Goal: Information Seeking & Learning: Learn about a topic

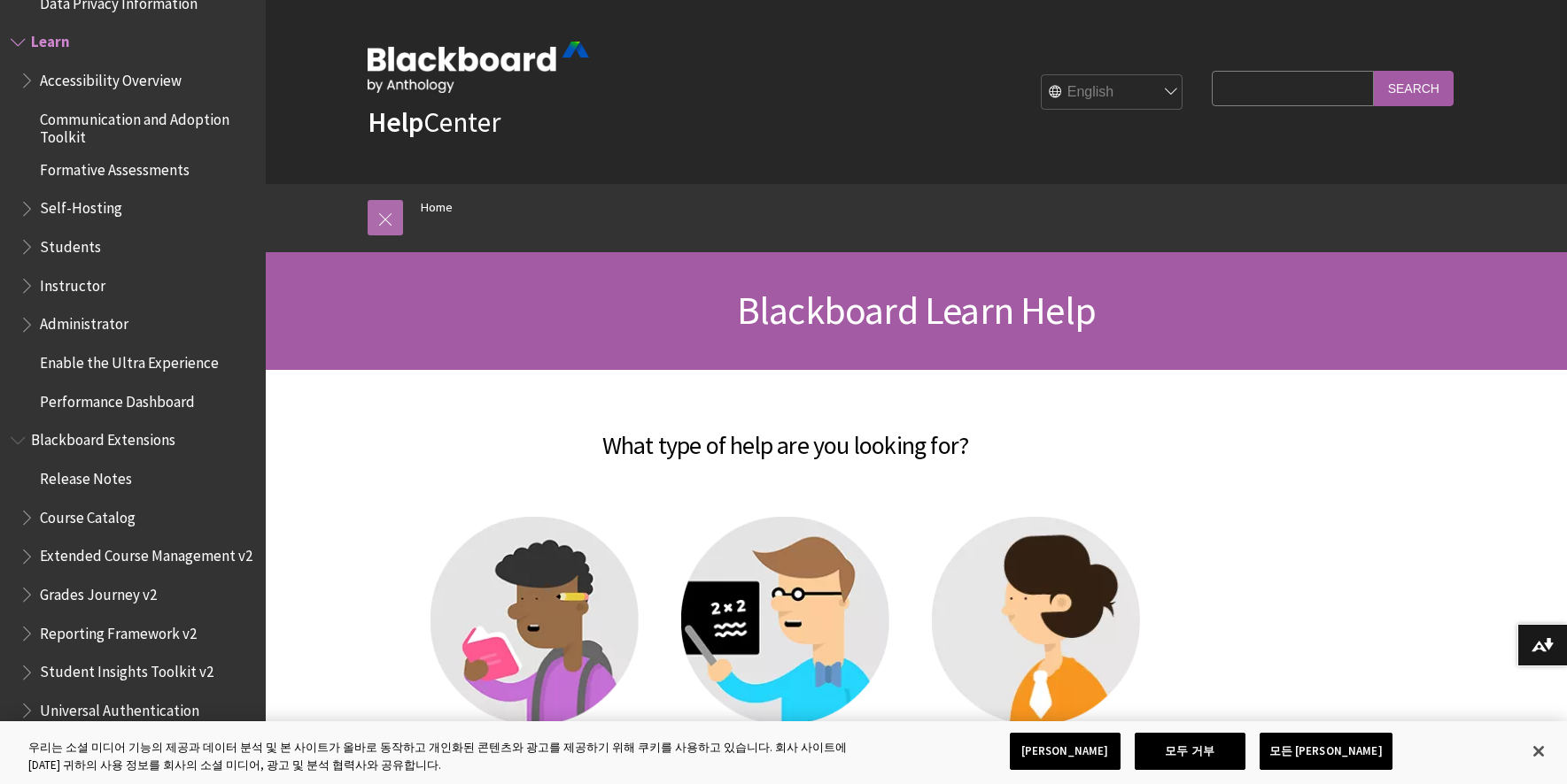
click at [382, 214] on link at bounding box center [385, 217] width 35 height 35
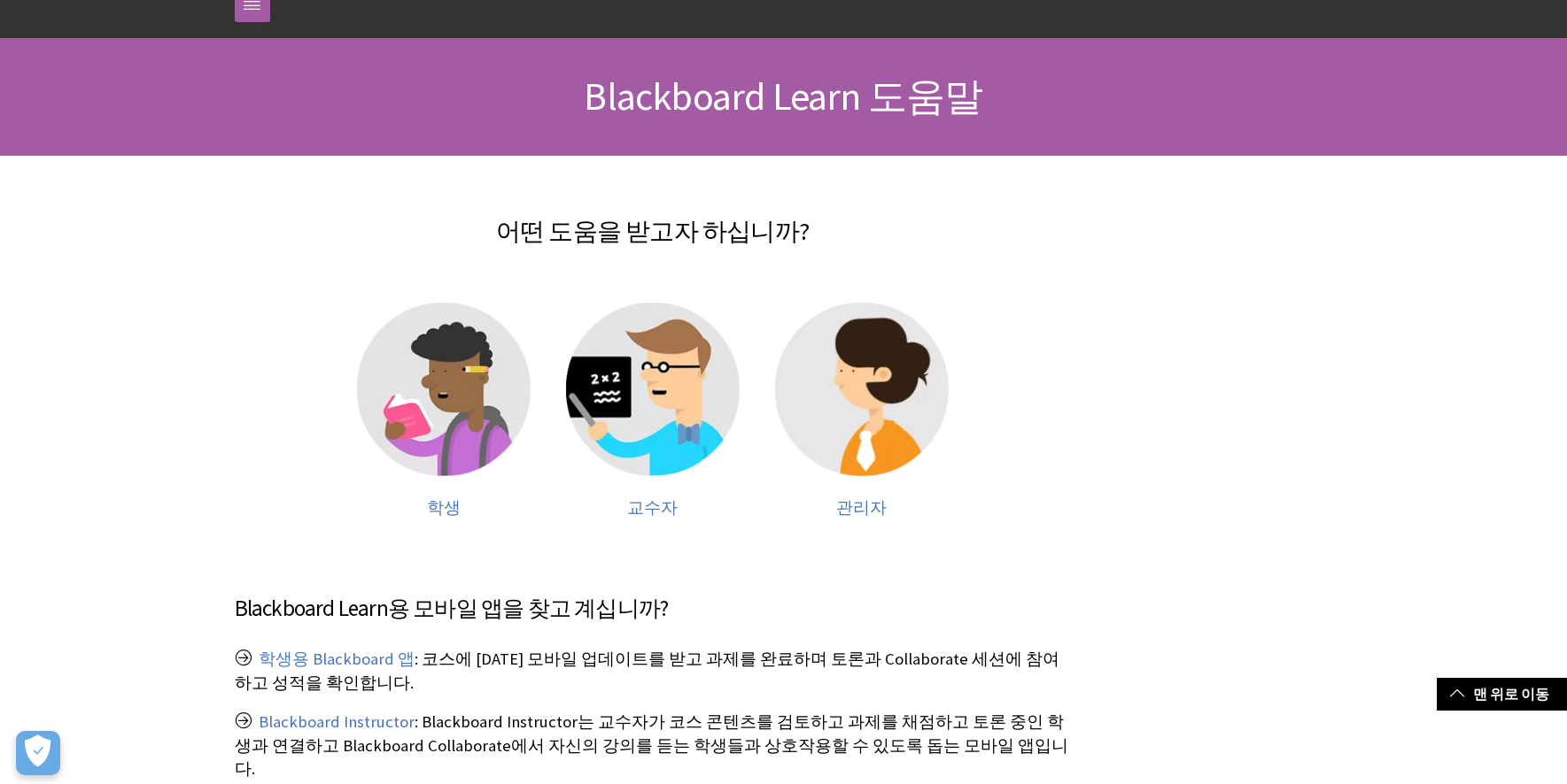
scroll to position [274, 0]
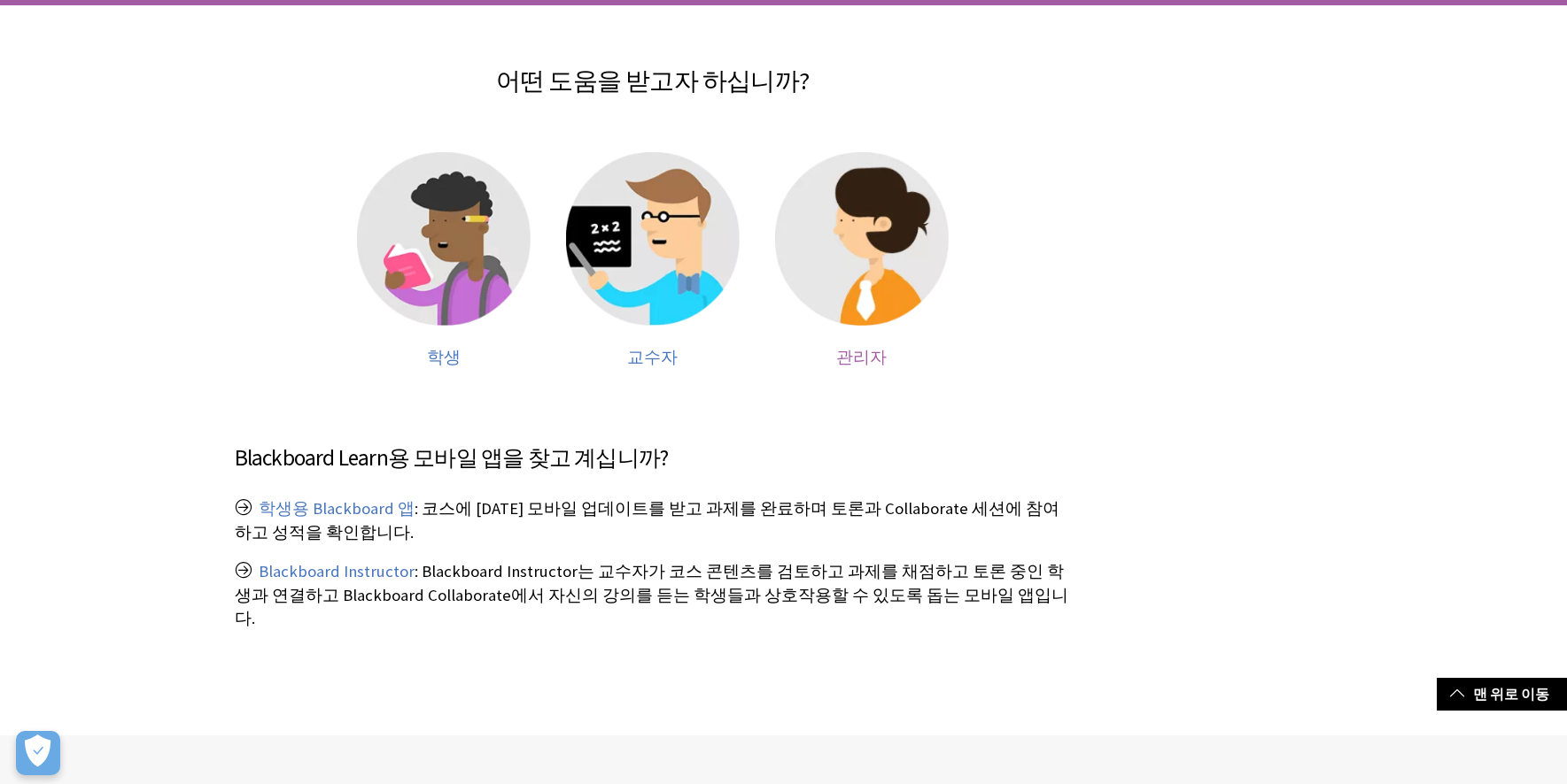
click at [894, 318] on img at bounding box center [862, 238] width 174 height 174
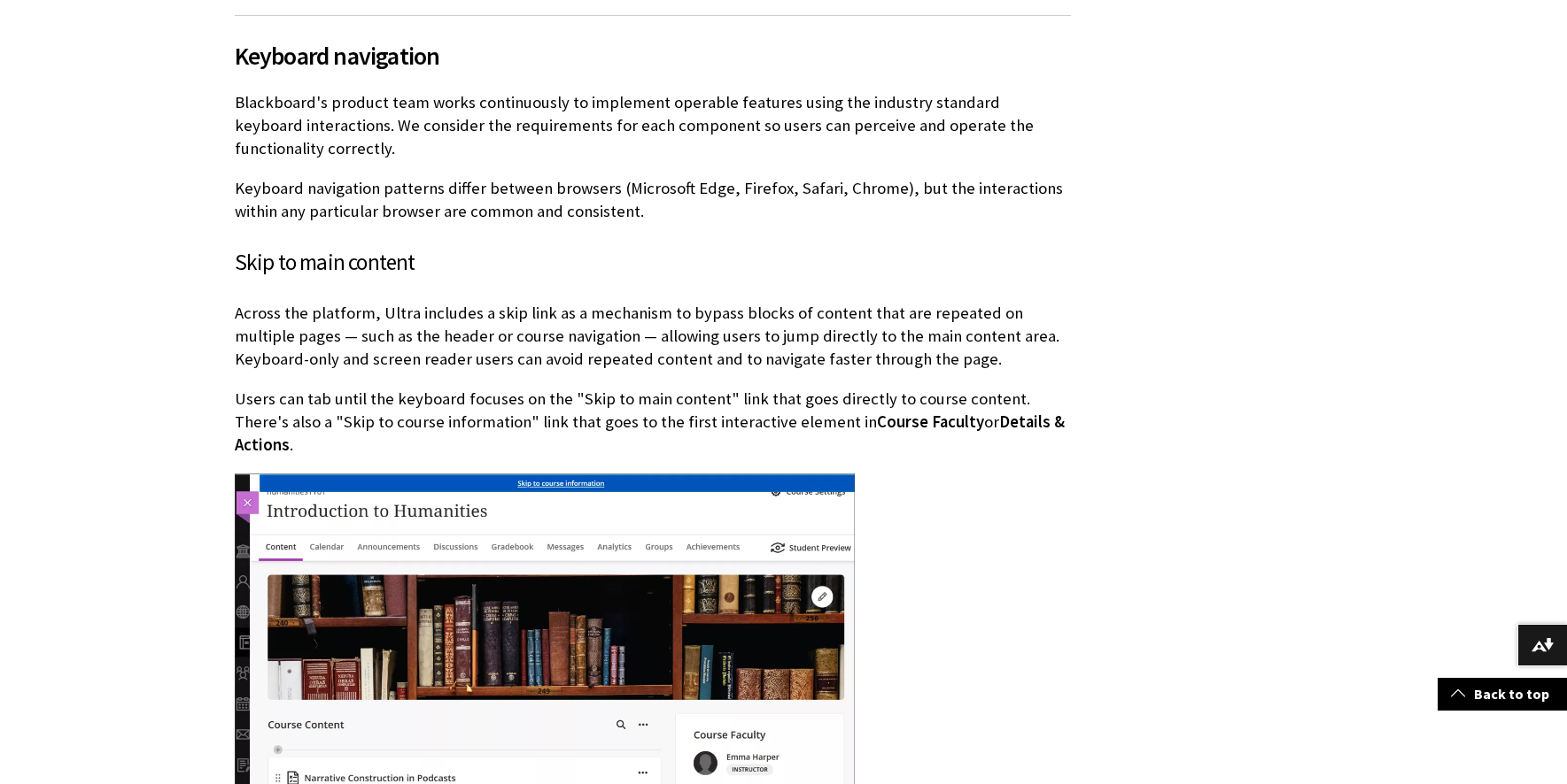
scroll to position [2914, 0]
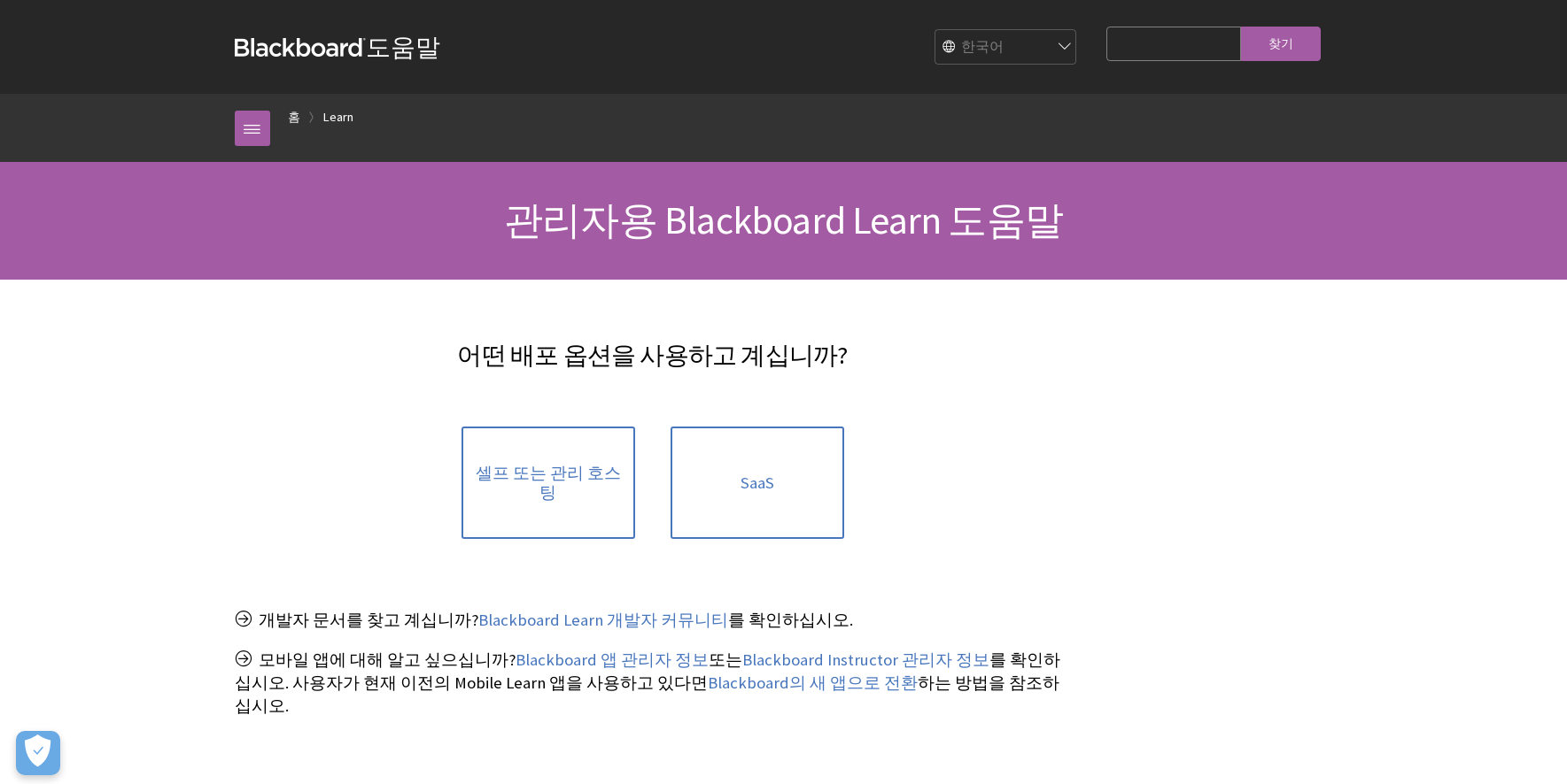
scroll to position [1062, 0]
